Goal: Information Seeking & Learning: Check status

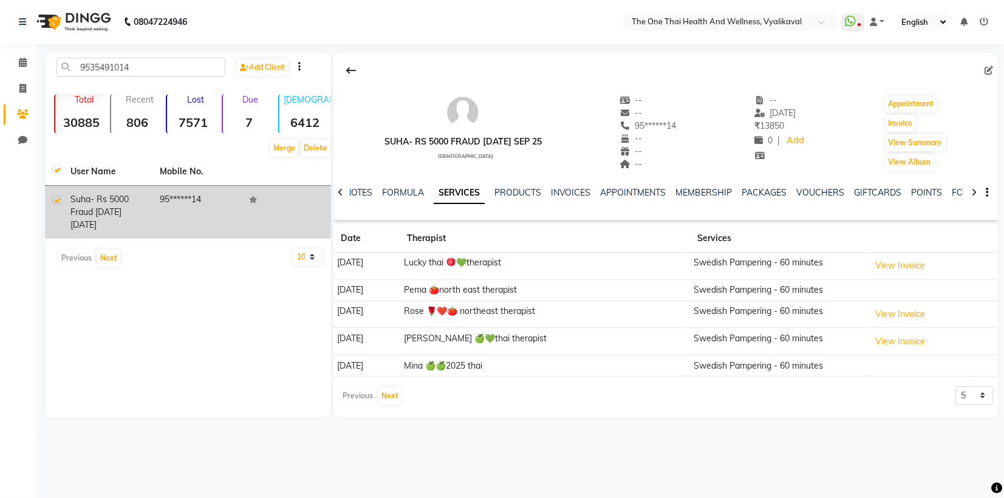
click at [121, 196] on span "suha- Rs 5000 fraud [DATE]" at bounding box center [99, 206] width 58 height 24
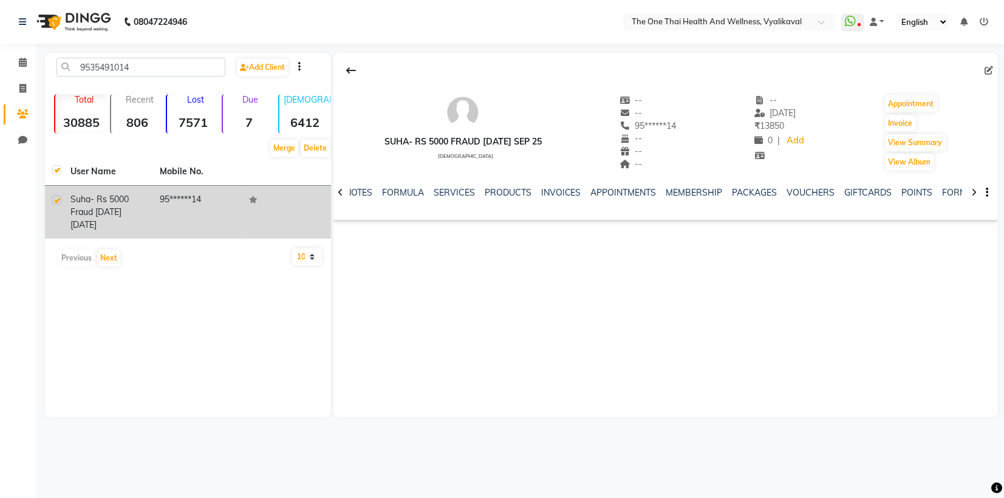
click at [234, 204] on td "95******14" at bounding box center [196, 212] width 89 height 53
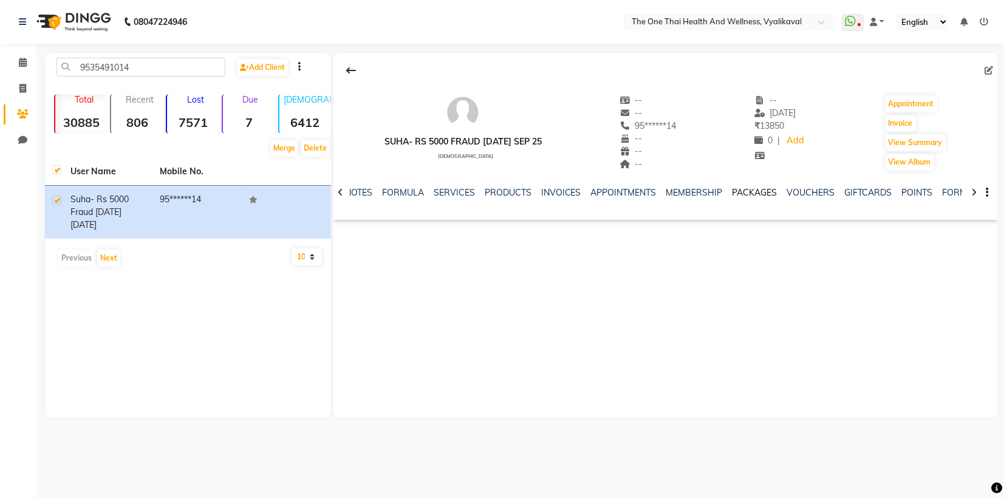
click at [753, 192] on link "PACKAGES" at bounding box center [755, 192] width 45 height 11
click at [511, 190] on link "INVOICES" at bounding box center [513, 192] width 40 height 11
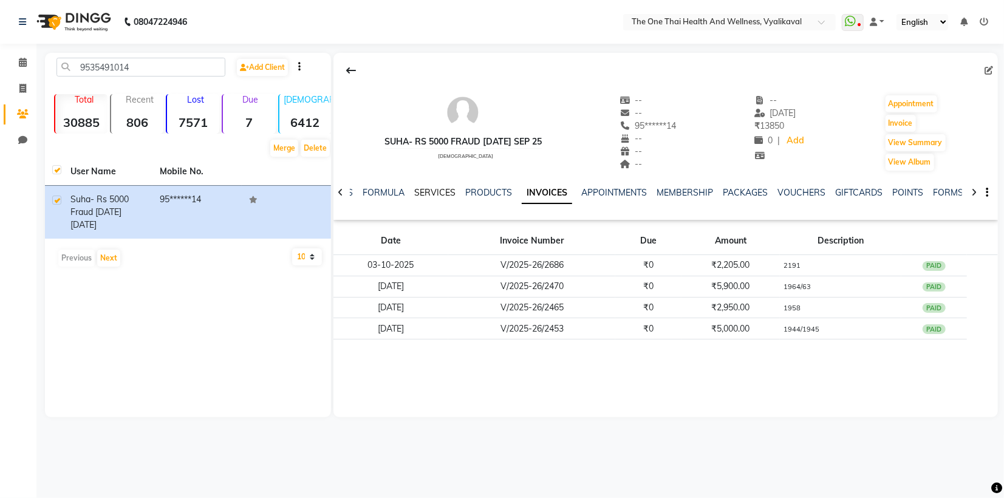
click at [446, 188] on link "SERVICES" at bounding box center [434, 192] width 41 height 11
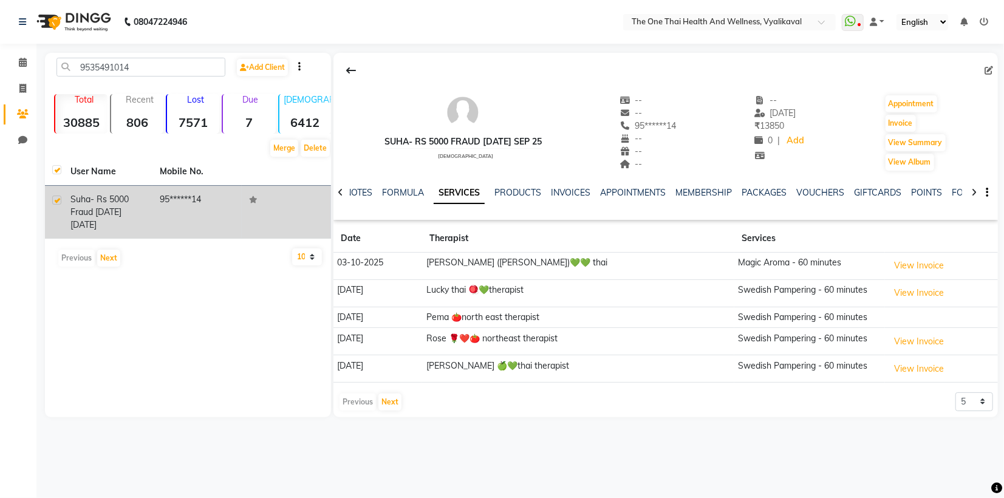
click at [157, 208] on td "95******14" at bounding box center [196, 212] width 89 height 53
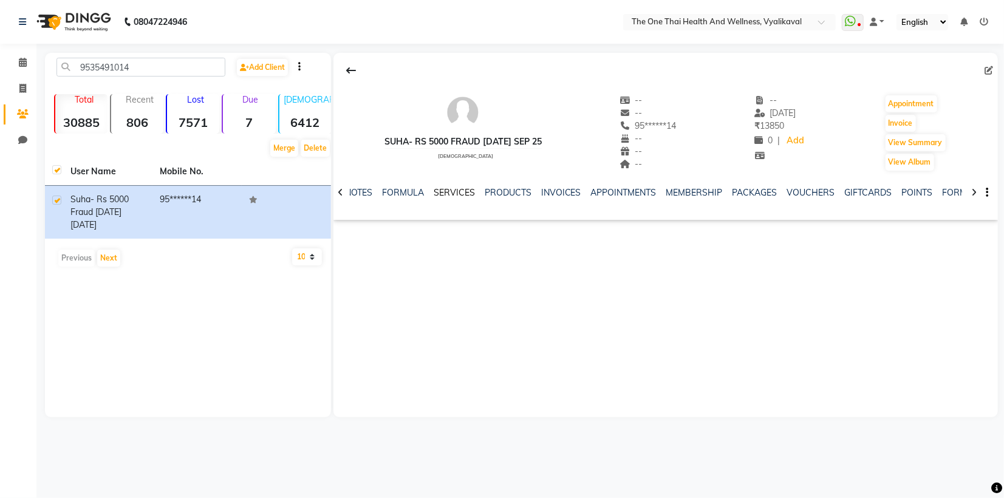
click at [463, 196] on link "SERVICES" at bounding box center [454, 192] width 41 height 11
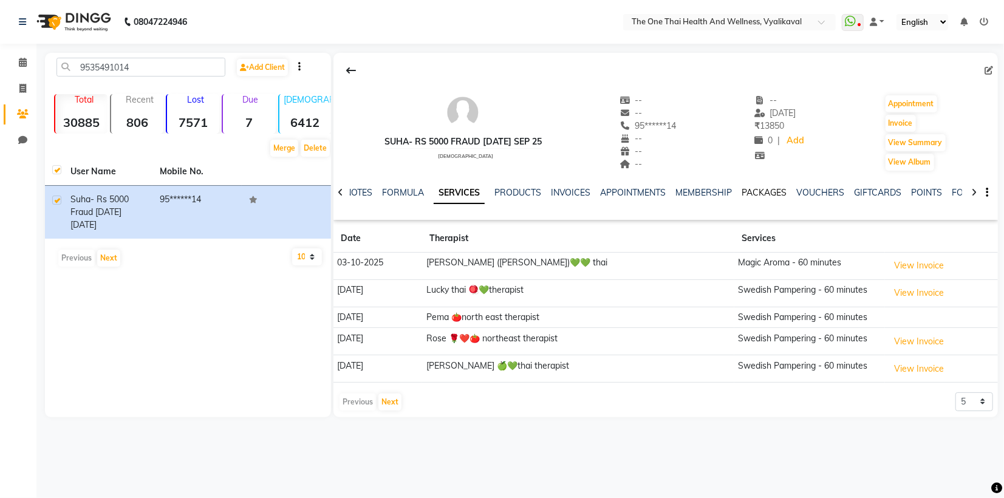
click at [761, 188] on link "PACKAGES" at bounding box center [764, 192] width 45 height 11
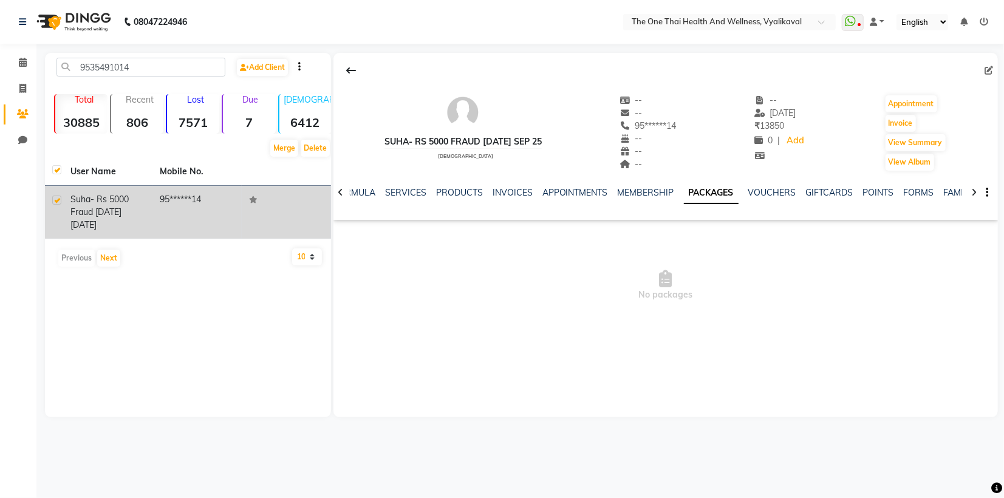
click at [213, 205] on td "95******14" at bounding box center [196, 212] width 89 height 53
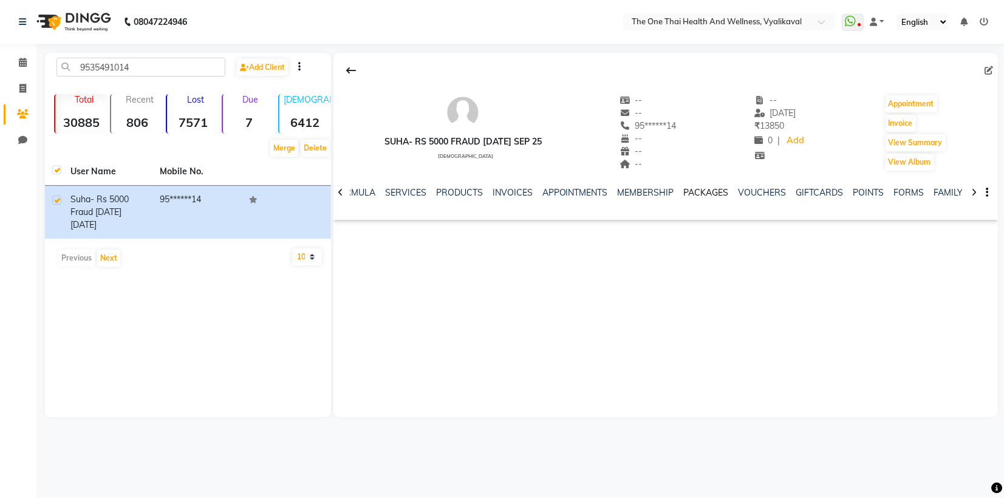
click at [693, 190] on link "PACKAGES" at bounding box center [706, 192] width 45 height 11
click at [408, 196] on link "SERVICES" at bounding box center [405, 192] width 41 height 11
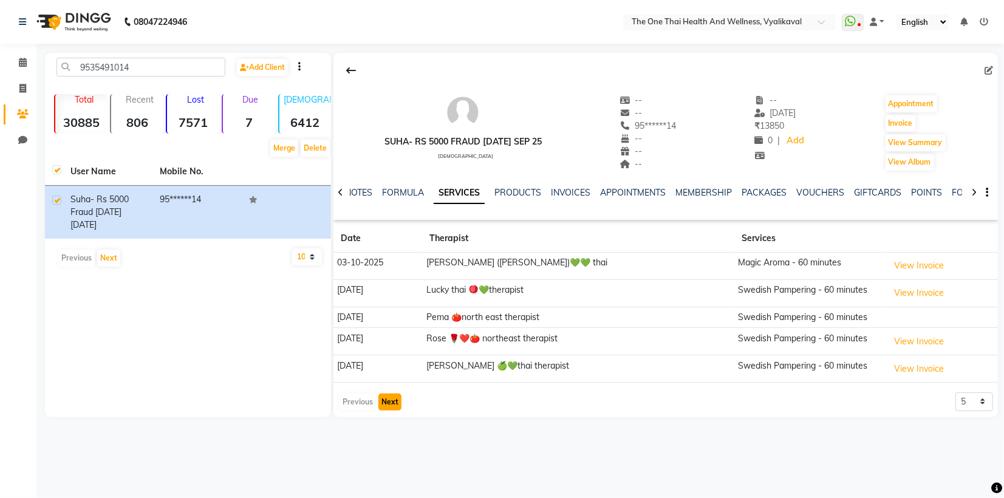
click at [389, 395] on button "Next" at bounding box center [389, 402] width 23 height 17
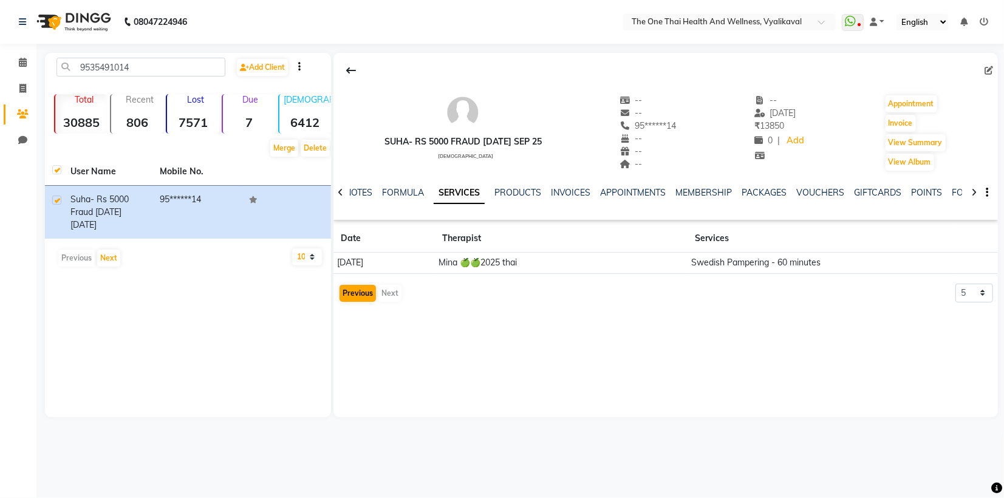
click at [362, 301] on div "Previous Next" at bounding box center [370, 293] width 64 height 19
click at [389, 286] on div "Previous Next" at bounding box center [370, 293] width 64 height 19
click at [405, 189] on link "FORMULA" at bounding box center [403, 192] width 42 height 11
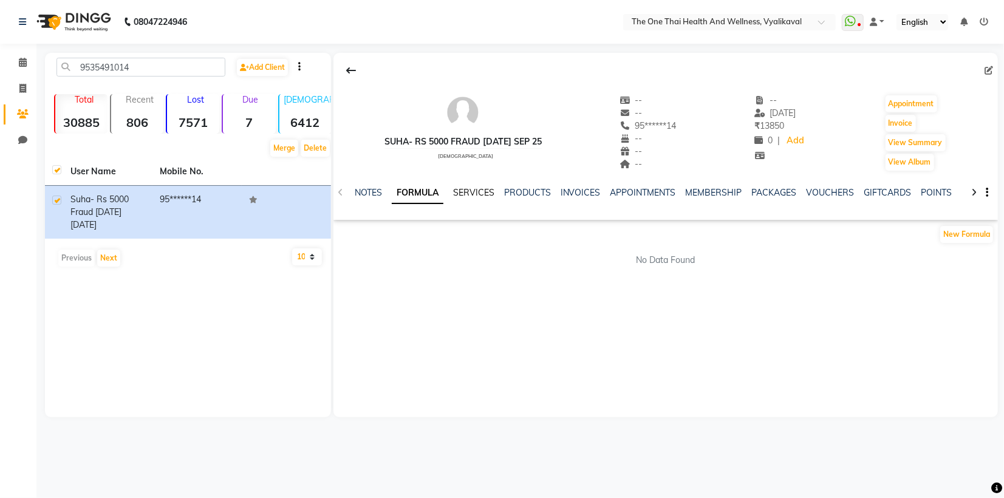
click at [462, 192] on link "SERVICES" at bounding box center [473, 192] width 41 height 11
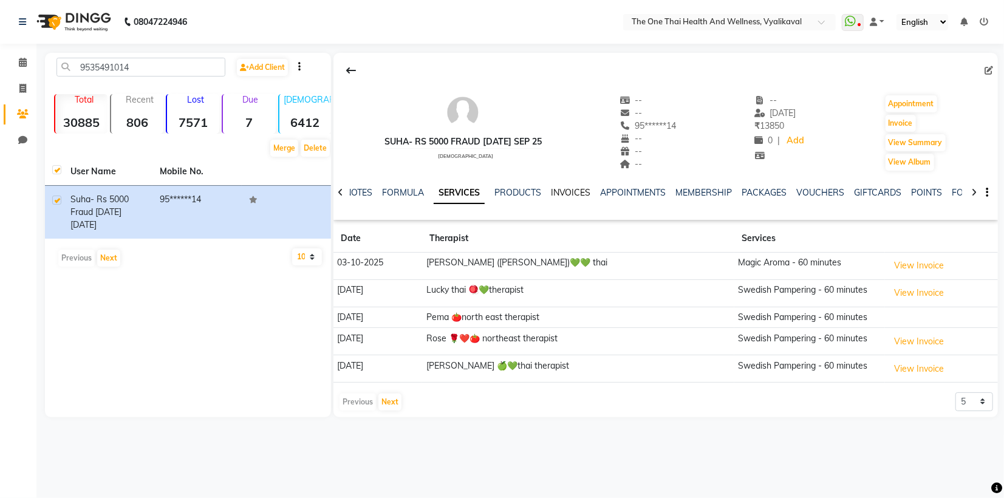
click at [566, 190] on link "INVOICES" at bounding box center [571, 192] width 40 height 11
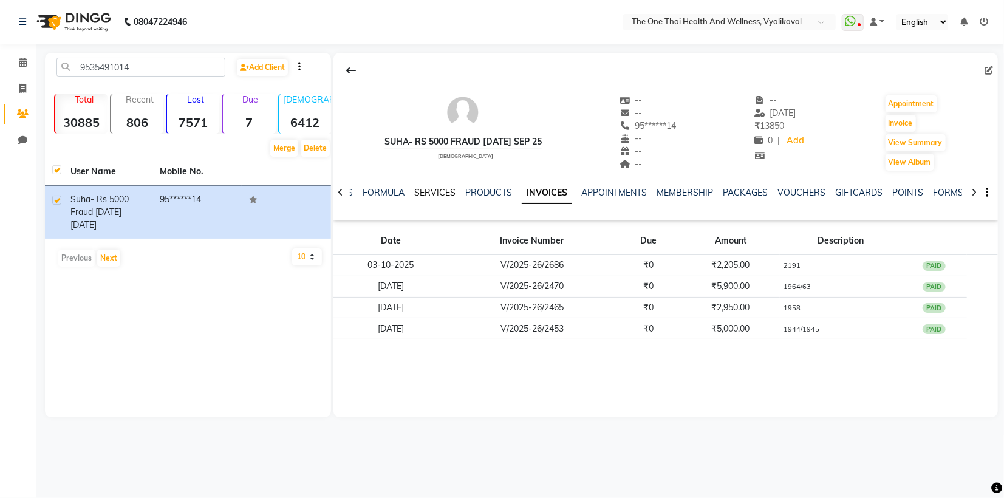
click at [432, 195] on link "SERVICES" at bounding box center [434, 192] width 41 height 11
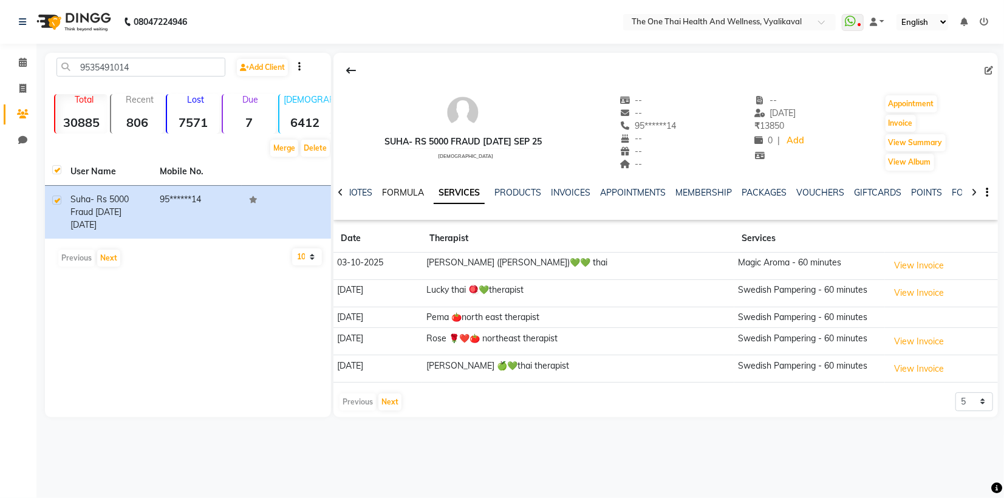
click at [411, 191] on link "FORMULA" at bounding box center [403, 192] width 42 height 11
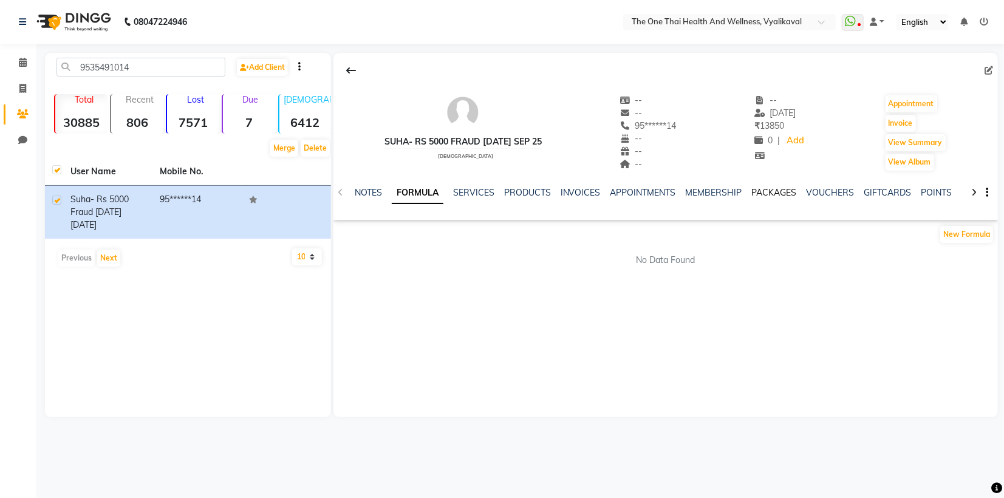
click at [778, 194] on link "PACKAGES" at bounding box center [774, 192] width 45 height 11
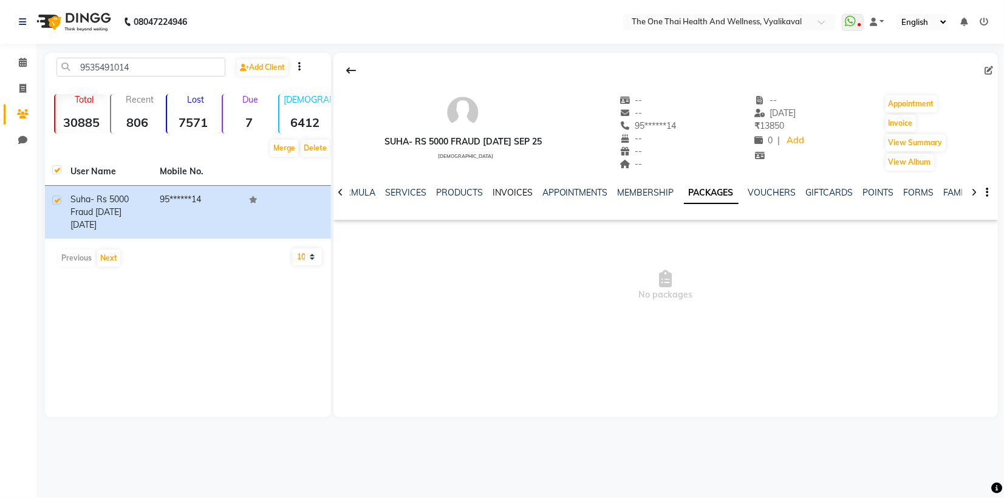
click at [519, 196] on link "INVOICES" at bounding box center [513, 192] width 40 height 11
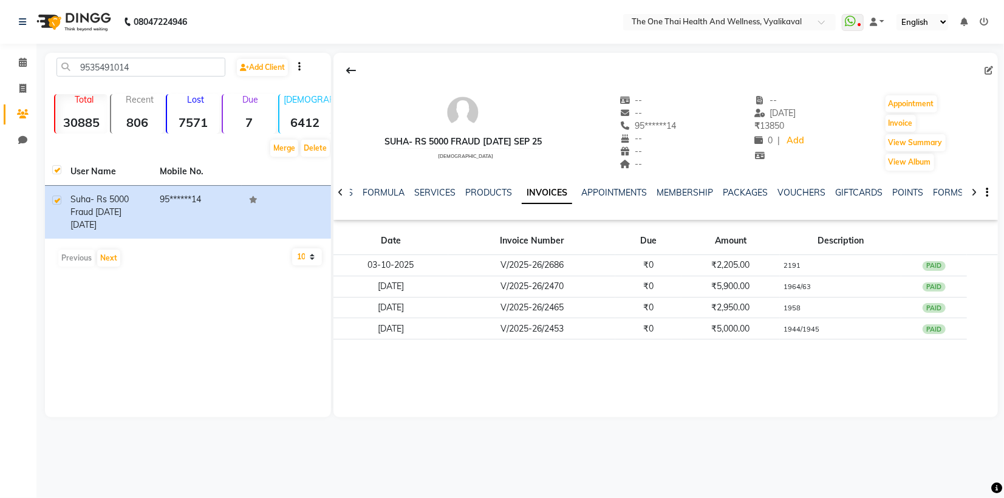
click at [412, 179] on div "NOTES FORMULA SERVICES PRODUCTS INVOICES APPOINTMENTS MEMBERSHIP PACKAGES VOUCH…" at bounding box center [666, 193] width 665 height 42
click at [437, 191] on link "SERVICES" at bounding box center [434, 192] width 41 height 11
